Goal: Task Accomplishment & Management: Complete application form

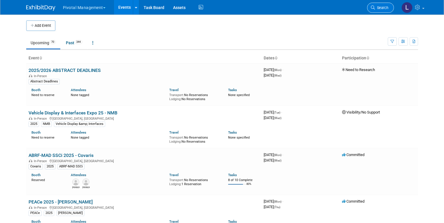
click at [386, 8] on span "Search" at bounding box center [381, 8] width 13 height 4
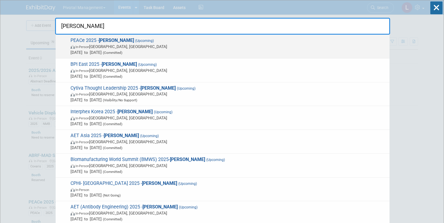
type input "asimov"
click at [120, 54] on span "Sep 15, 2025 to Sep 18, 2025 (Committed)" at bounding box center [229, 53] width 316 height 6
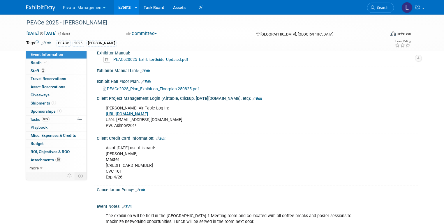
scroll to position [833, 0]
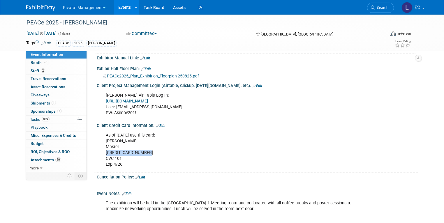
drag, startPoint x: 100, startPoint y: 148, endPoint x: 145, endPoint y: 151, distance: 45.8
click at [145, 151] on div "As of 4/30/25 use this card: Imroz Ghangas Master 5563 3740 2550 1161 CVC 101 E…" at bounding box center [229, 150] width 254 height 41
copy div "5563 3740 2550 1161"
drag, startPoint x: 109, startPoint y: 160, endPoint x: 123, endPoint y: 161, distance: 13.7
click at [123, 161] on div "As of 4/30/25 use this card: Imroz Ghangas Master 5563 3740 2550 1161 CVC 101 E…" at bounding box center [229, 150] width 254 height 41
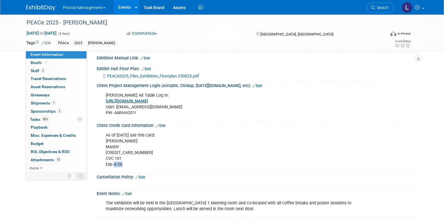
copy div "4/26"
click at [392, 11] on link "Search" at bounding box center [380, 8] width 27 height 10
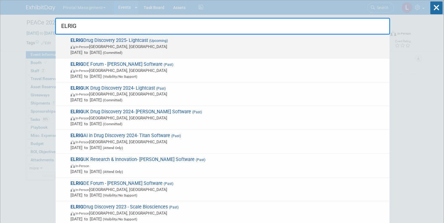
type input "ELRIG"
click at [175, 54] on span "Oct 21, 2025 to Oct 22, 2025 (Committed)" at bounding box center [229, 53] width 316 height 6
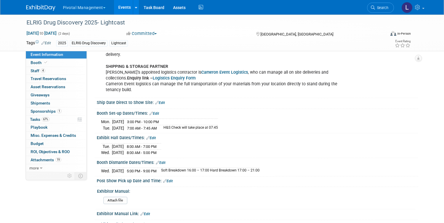
scroll to position [1186, 0]
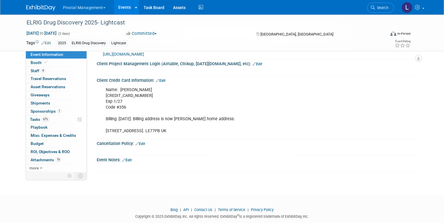
drag, startPoint x: 445, startPoint y: 19, endPoint x: 447, endPoint y: 223, distance: 204.0
click at [51, 61] on link "Booth" at bounding box center [56, 63] width 61 height 8
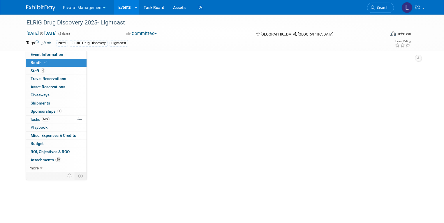
select select "Yes"
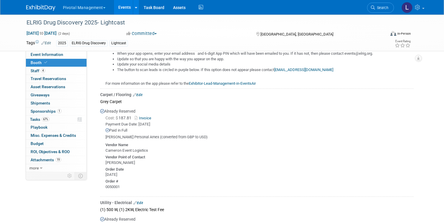
scroll to position [1200, 0]
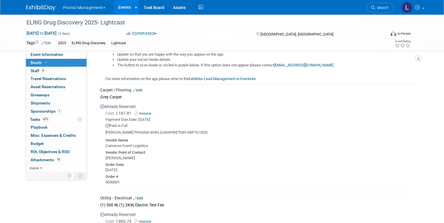
click at [149, 111] on link "Invoice" at bounding box center [144, 113] width 19 height 4
click at [379, 10] on link "Search" at bounding box center [380, 8] width 27 height 10
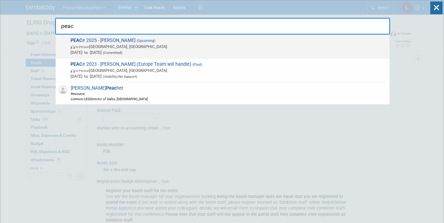
type input "peac"
click at [115, 53] on span "Sep 15, 2025 to Sep 18, 2025 (Committed)" at bounding box center [229, 53] width 316 height 6
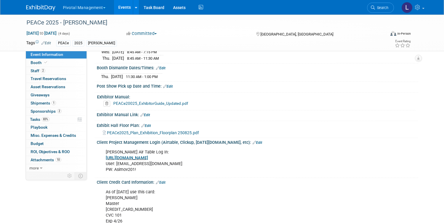
scroll to position [837, 0]
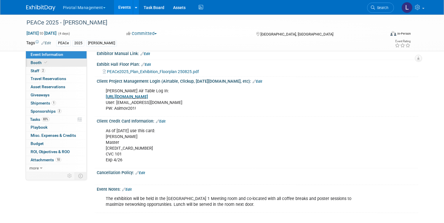
click at [44, 66] on link "Booth" at bounding box center [56, 63] width 61 height 8
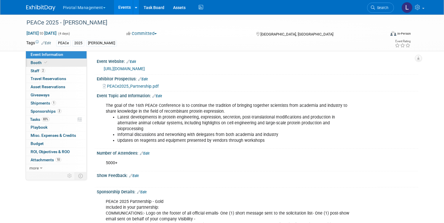
select select "Yes"
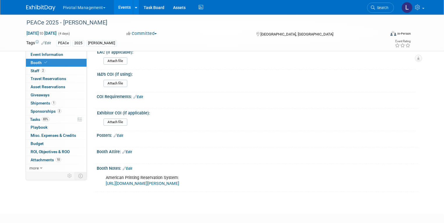
scroll to position [698, 0]
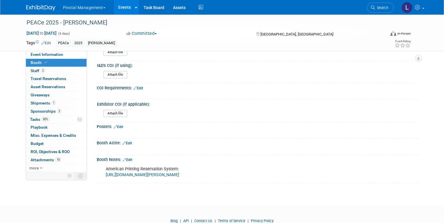
click at [133, 173] on link "https://www.nationsprint.com/clients/asimov/" at bounding box center [142, 175] width 73 height 5
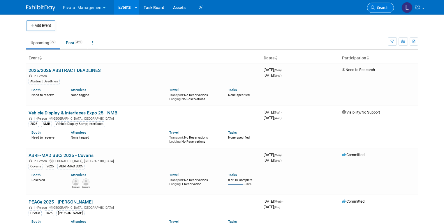
click at [375, 8] on icon at bounding box center [373, 8] width 4 height 4
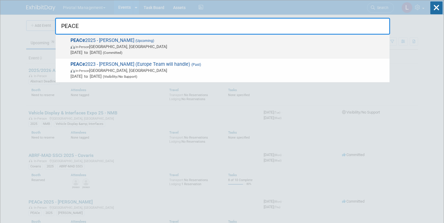
type input "PEACE"
click at [133, 47] on span "In-Person Montréal, Canada" at bounding box center [229, 47] width 316 height 6
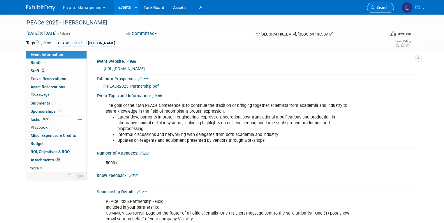
click at [388, 10] on span "Search" at bounding box center [381, 8] width 13 height 4
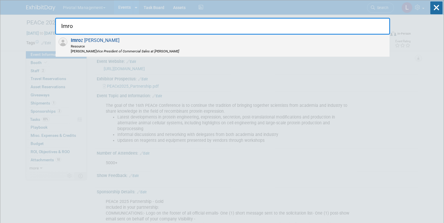
type input "Imro"
click at [84, 45] on span "Resource" at bounding box center [125, 46] width 108 height 5
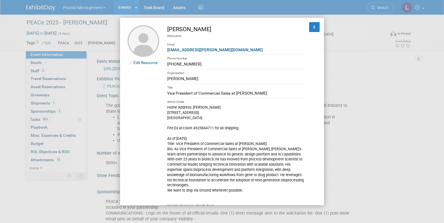
drag, startPoint x: 167, startPoint y: 112, endPoint x: 199, endPoint y: 117, distance: 32.2
click at [199, 117] on div "Home Address: [PERSON_NAME][GEOGRAPHIC_DATA][STREET_ADDRESS] Fed Ex account #62…" at bounding box center [236, 167] width 138 height 125
copy div "[STREET_ADDRESS]"
click at [203, 64] on div "[PHONE_NUMBER]" at bounding box center [236, 64] width 138 height 6
drag, startPoint x: 177, startPoint y: 66, endPoint x: 198, endPoint y: 65, distance: 20.7
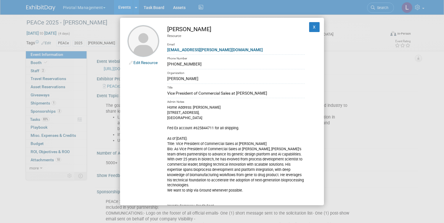
click at [198, 65] on div "(925) 807-9467" at bounding box center [236, 64] width 138 height 6
drag, startPoint x: 214, startPoint y: 128, endPoint x: 193, endPoint y: 127, distance: 21.3
click at [193, 127] on div "Home Address: Imroz Ghangas 212 Fonthill Court, Danville, CA 94506 Fed Ex accou…" at bounding box center [236, 167] width 138 height 125
copy div "#625844711"
click at [312, 27] on button "X" at bounding box center [314, 27] width 10 height 10
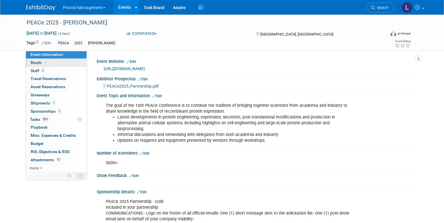
click at [26, 64] on link "Booth" at bounding box center [56, 63] width 61 height 8
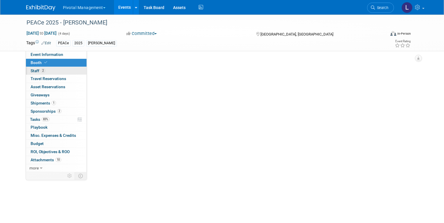
select select "Yes"
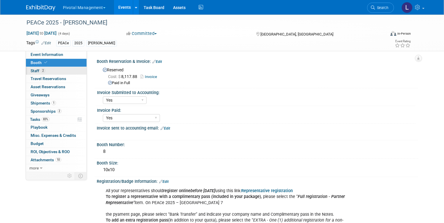
click at [30, 74] on link "2 Staff 2" at bounding box center [56, 71] width 61 height 8
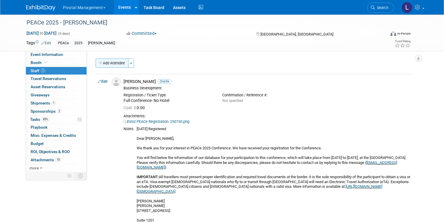
click at [99, 62] on button "Add Attendee" at bounding box center [112, 63] width 33 height 9
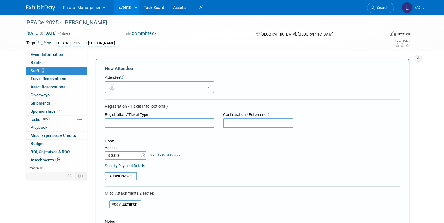
click at [155, 84] on button "button" at bounding box center [159, 87] width 109 height 12
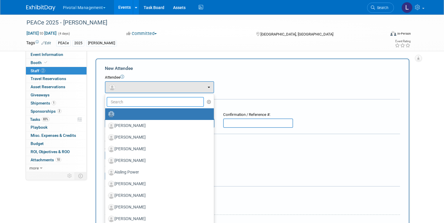
click at [133, 103] on input "text" at bounding box center [156, 102] width 98 height 10
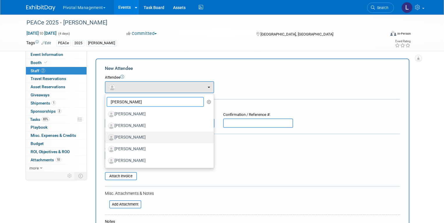
type input "Martin"
click at [148, 139] on label "[PERSON_NAME]" at bounding box center [158, 137] width 100 height 9
click at [106, 139] on input "[PERSON_NAME]" at bounding box center [104, 137] width 4 height 4
select select "4ae32f30-a2dd-43a6-86a5-9c4fceeea651"
select select "100"
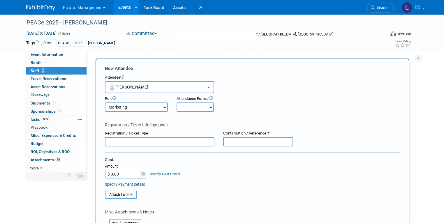
click at [155, 108] on select "Applications Business Development CCO CEO CGO, Co-Founder CRO Demonstrator" at bounding box center [136, 107] width 63 height 9
click at [126, 85] on span "[PERSON_NAME]" at bounding box center [129, 87] width 40 height 5
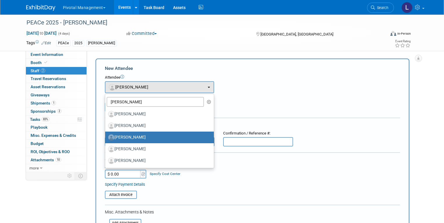
click at [301, 92] on div "Attendee <img src="https://www.exhibitday.com/Images/Unassigned-User-Icon.png" …" at bounding box center [252, 84] width 295 height 18
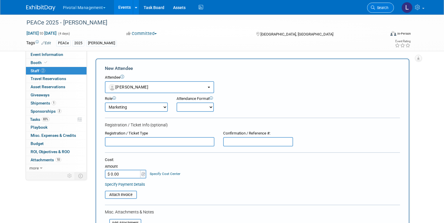
click at [388, 8] on span "Search" at bounding box center [381, 8] width 13 height 4
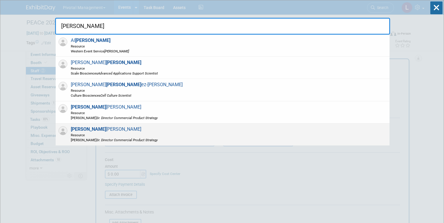
click at [134, 139] on icon "Sr. Director Commercial Product Strategy" at bounding box center [126, 140] width 61 height 4
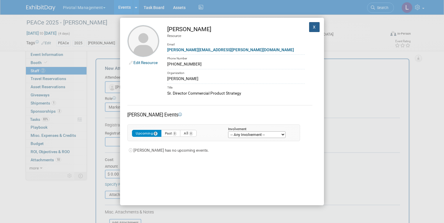
click at [309, 26] on button "X" at bounding box center [314, 27] width 10 height 10
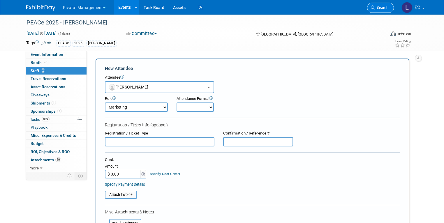
click at [387, 6] on span "Search" at bounding box center [381, 8] width 13 height 4
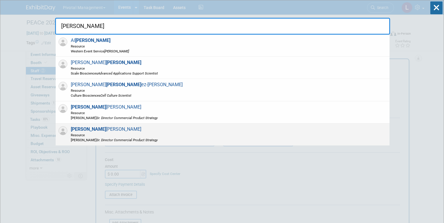
type input "martin"
click at [105, 138] on span "Asimov Sr. Director Commercial Product Strategy" at bounding box center [114, 140] width 87 height 5
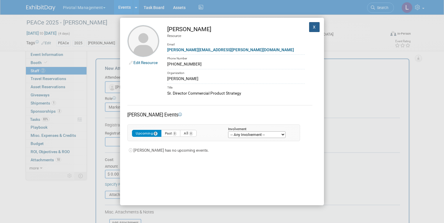
click at [313, 26] on button "X" at bounding box center [314, 27] width 10 height 10
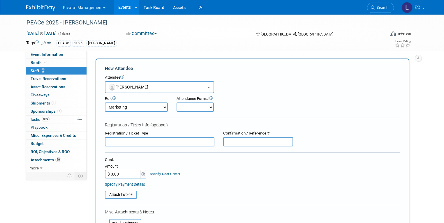
click at [145, 140] on input "text" at bounding box center [160, 141] width 110 height 9
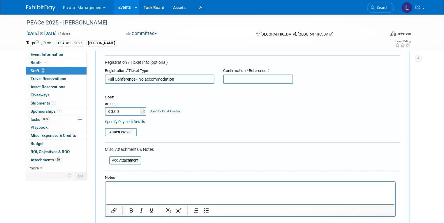
scroll to position [65, 0]
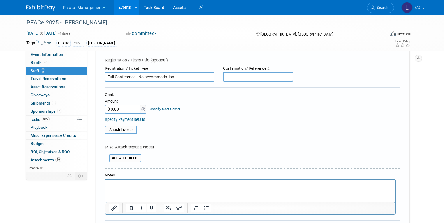
type input "Full Conference - No accommodation"
click at [235, 79] on input "text" at bounding box center [258, 76] width 70 height 9
click at [117, 157] on input "file" at bounding box center [105, 158] width 69 height 7
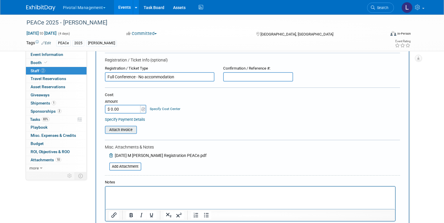
click at [117, 126] on input "file" at bounding box center [101, 129] width 69 height 7
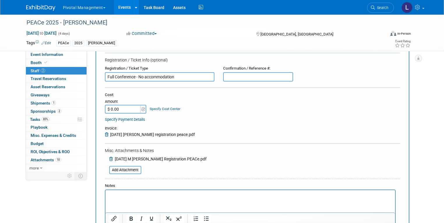
click at [124, 195] on p "Rich Text Area. Press ALT-0 for help." at bounding box center [250, 196] width 283 height 6
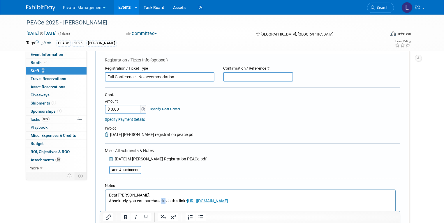
drag, startPoint x: 165, startPoint y: 201, endPoint x: 161, endPoint y: 201, distance: 4.1
click at [161, 201] on p "Dear Leslie, Absolutely, you can purchase it via this link : https://www.confer…" at bounding box center [250, 198] width 283 height 11
drag, startPoint x: 146, startPoint y: 197, endPoint x: 103, endPoint y: 197, distance: 43.1
click at [105, 197] on html "Dear Leslie, Absolutely, you can purchase additional registrations via this lin…" at bounding box center [250, 197] width 290 height 14
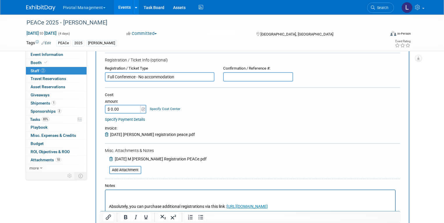
click at [117, 195] on p "Rich Text Area. Press ALT-0 for help." at bounding box center [250, 196] width 283 height 6
click at [121, 108] on input "$ 0.00" at bounding box center [123, 109] width 36 height 9
drag, startPoint x: 128, startPoint y: 111, endPoint x: 102, endPoint y: 105, distance: 26.9
click at [105, 105] on input "$ 11,780.01" at bounding box center [123, 109] width 36 height 9
drag, startPoint x: 107, startPoint y: 107, endPoint x: 133, endPoint y: 108, distance: 25.7
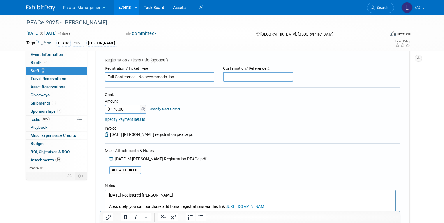
click at [133, 109] on input "$ 170.00" at bounding box center [123, 109] width 36 height 9
type input "$ 1,170.91"
click at [363, 136] on table "Attach Invoice Invoice: 2025-09-05 martin registration peace.pdf" at bounding box center [252, 132] width 295 height 12
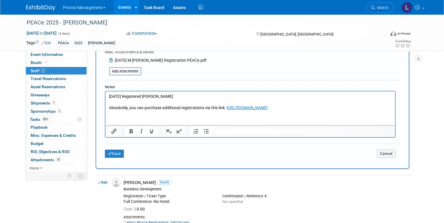
scroll to position [190, 0]
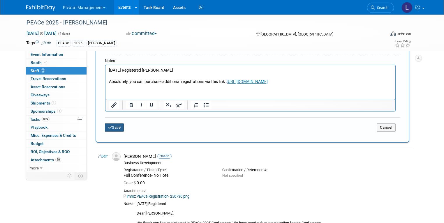
click at [108, 126] on icon "submit" at bounding box center [110, 128] width 4 height 4
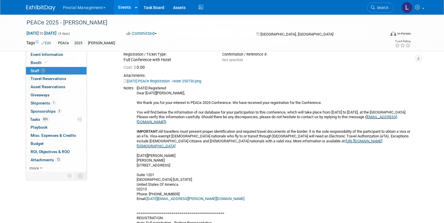
scroll to position [451, 0]
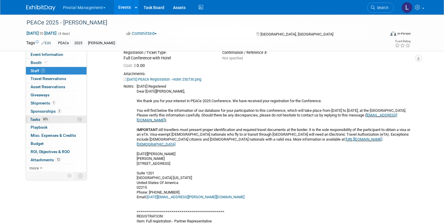
click at [34, 116] on link "83% Tasks 83%" at bounding box center [56, 120] width 61 height 8
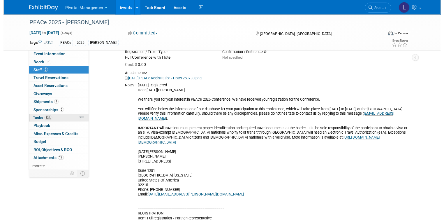
scroll to position [0, 0]
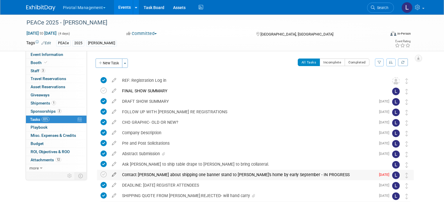
click at [110, 174] on icon at bounding box center [114, 173] width 10 height 7
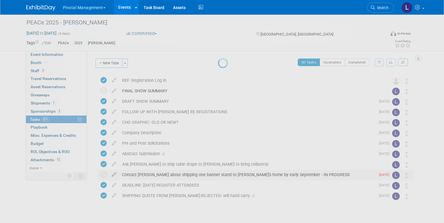
select select "7"
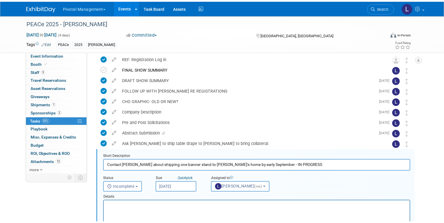
scroll to position [85, 0]
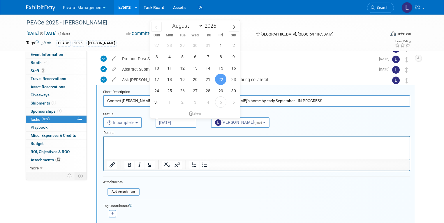
click at [182, 120] on input "Aug 22, 2025" at bounding box center [176, 122] width 41 height 10
click at [220, 99] on span "5" at bounding box center [220, 101] width 11 height 11
type input "Sep 5, 2025"
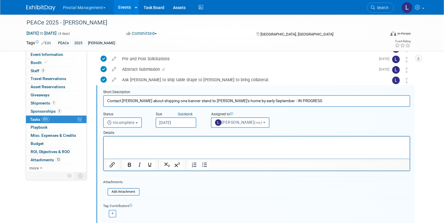
scroll to position [160, 0]
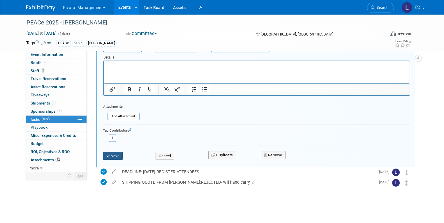
click at [108, 156] on button "Save" at bounding box center [113, 156] width 20 height 8
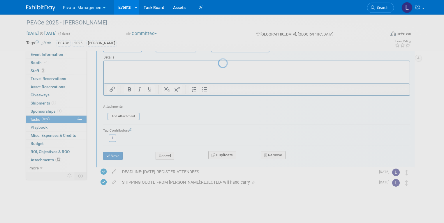
scroll to position [13, 0]
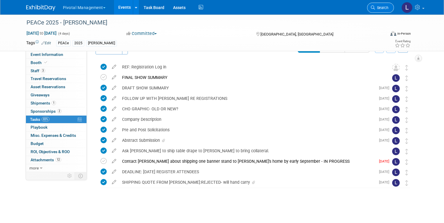
click at [386, 10] on link "Search" at bounding box center [380, 8] width 27 height 10
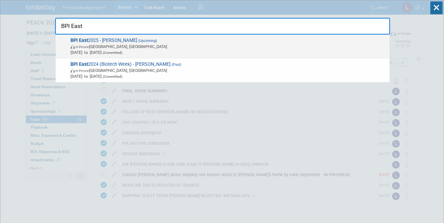
type input "BPI East"
click at [122, 47] on span "In-Person Boston, MA" at bounding box center [229, 47] width 316 height 6
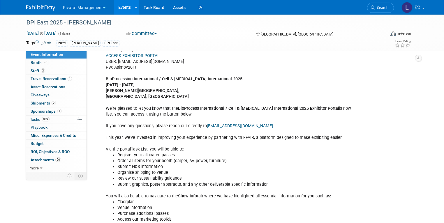
scroll to position [421, 0]
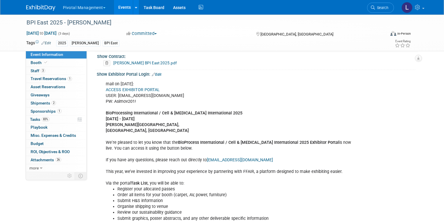
click at [147, 90] on link "ACCESS EXHIBITOR PORTAL" at bounding box center [133, 89] width 54 height 5
drag, startPoint x: 109, startPoint y: 101, endPoint x: 136, endPoint y: 102, distance: 27.1
click at [136, 102] on div "mail on [DATE]: ACCESS EXHIBITOR PORTAL USER: [EMAIL_ADDRESS][DOMAIN_NAME] PW: …" at bounding box center [229, 212] width 254 height 269
click at [145, 88] on link "ACCESS EXHIBITOR PORTAL" at bounding box center [133, 89] width 54 height 5
